Goal: Use online tool/utility: Use online tool/utility

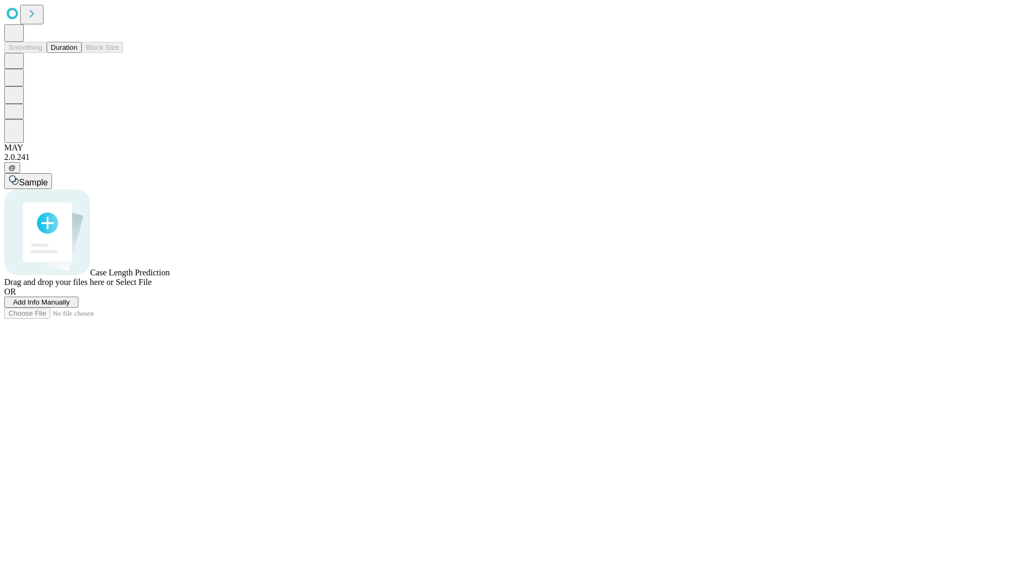
click at [77, 53] on button "Duration" at bounding box center [64, 47] width 35 height 11
click at [152, 287] on span "Select File" at bounding box center [134, 282] width 36 height 9
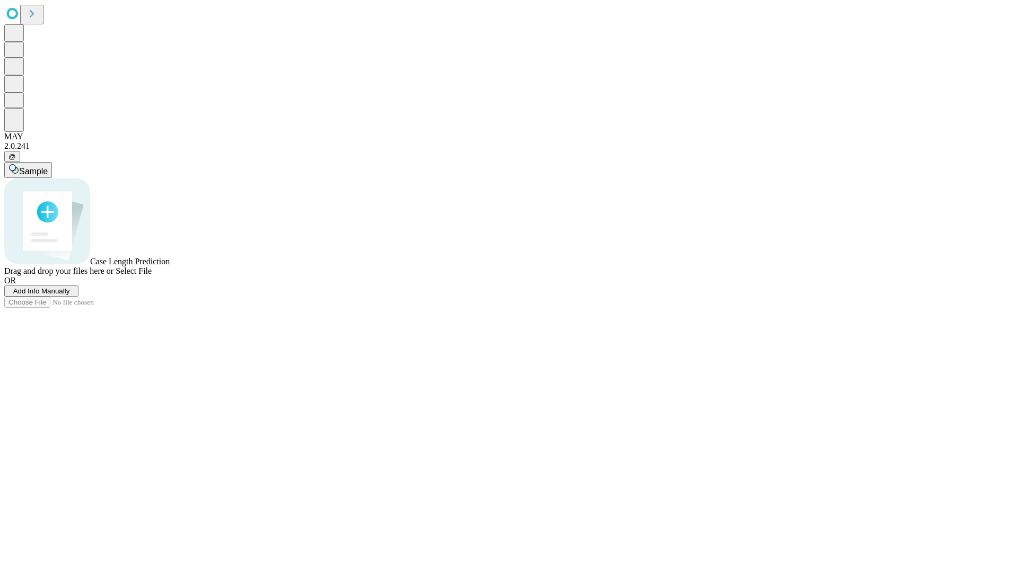
click at [152, 276] on span "Select File" at bounding box center [134, 271] width 36 height 9
